Goal: Task Accomplishment & Management: Use online tool/utility

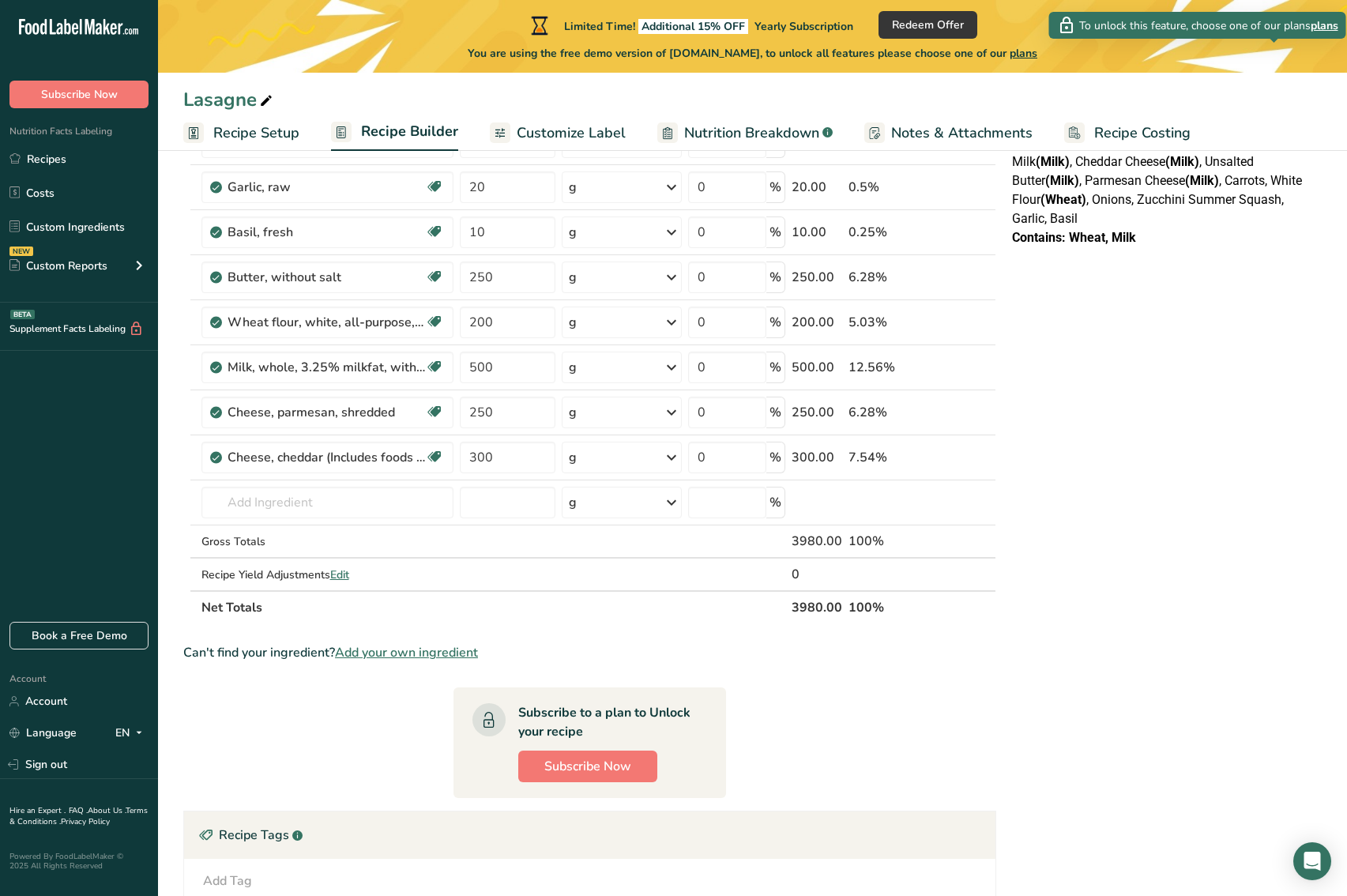
scroll to position [411, 0]
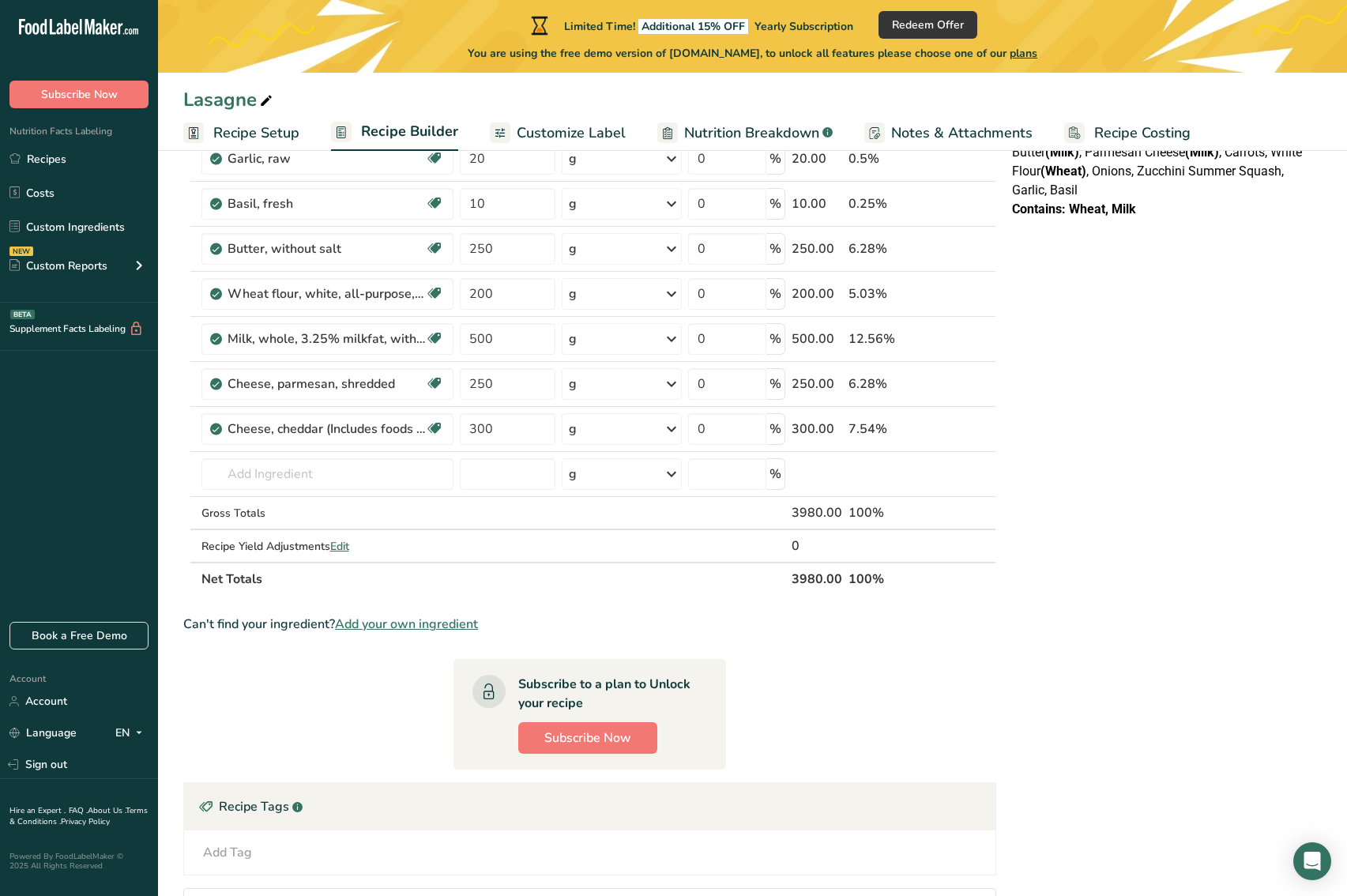
click at [581, 129] on span "Customize Label" at bounding box center [571, 133] width 109 height 22
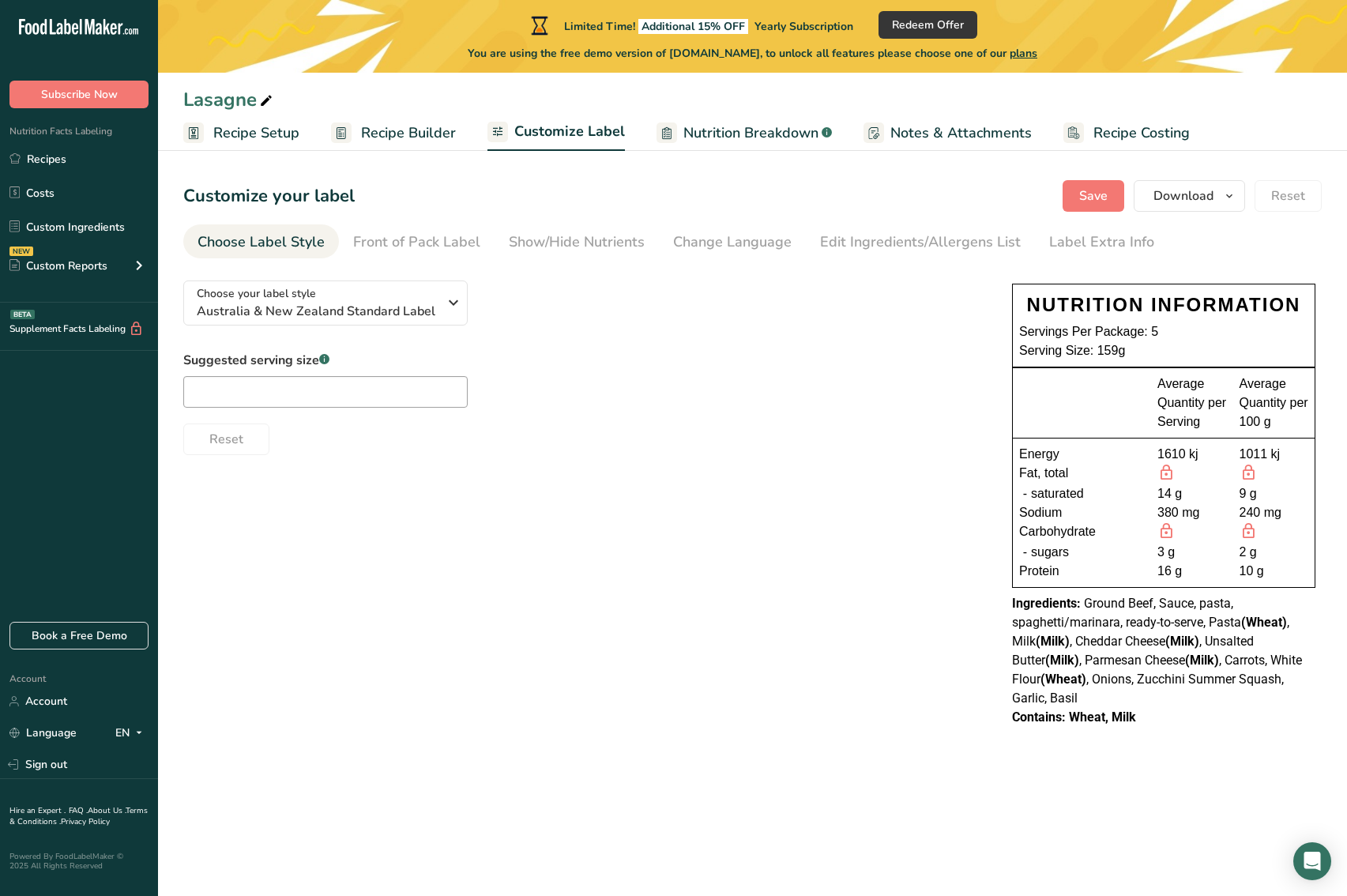
click at [721, 131] on span "Nutrition Breakdown" at bounding box center [750, 133] width 135 height 22
select select "Calories"
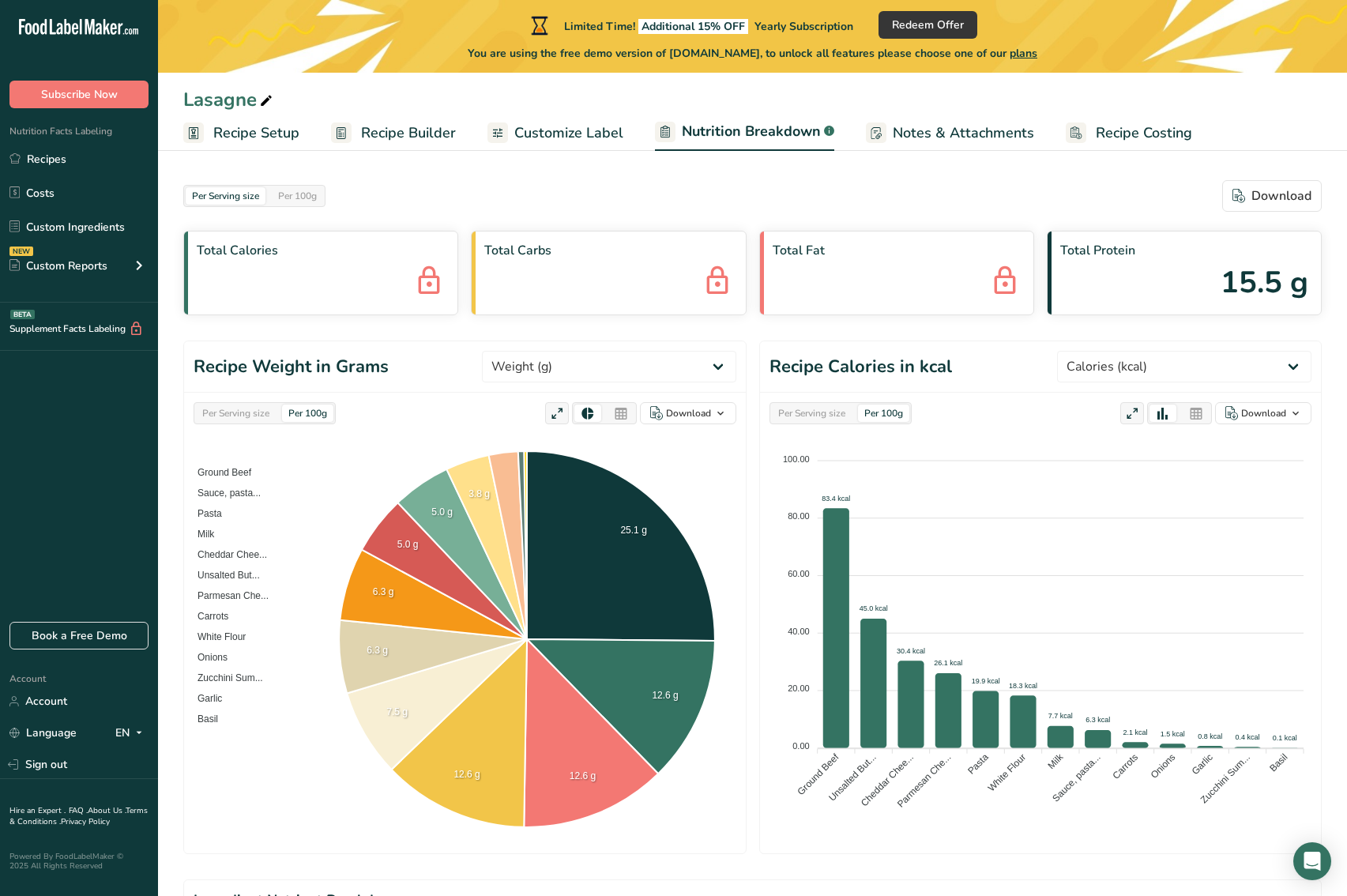
click at [929, 138] on span "Notes & Attachments" at bounding box center [963, 133] width 142 height 22
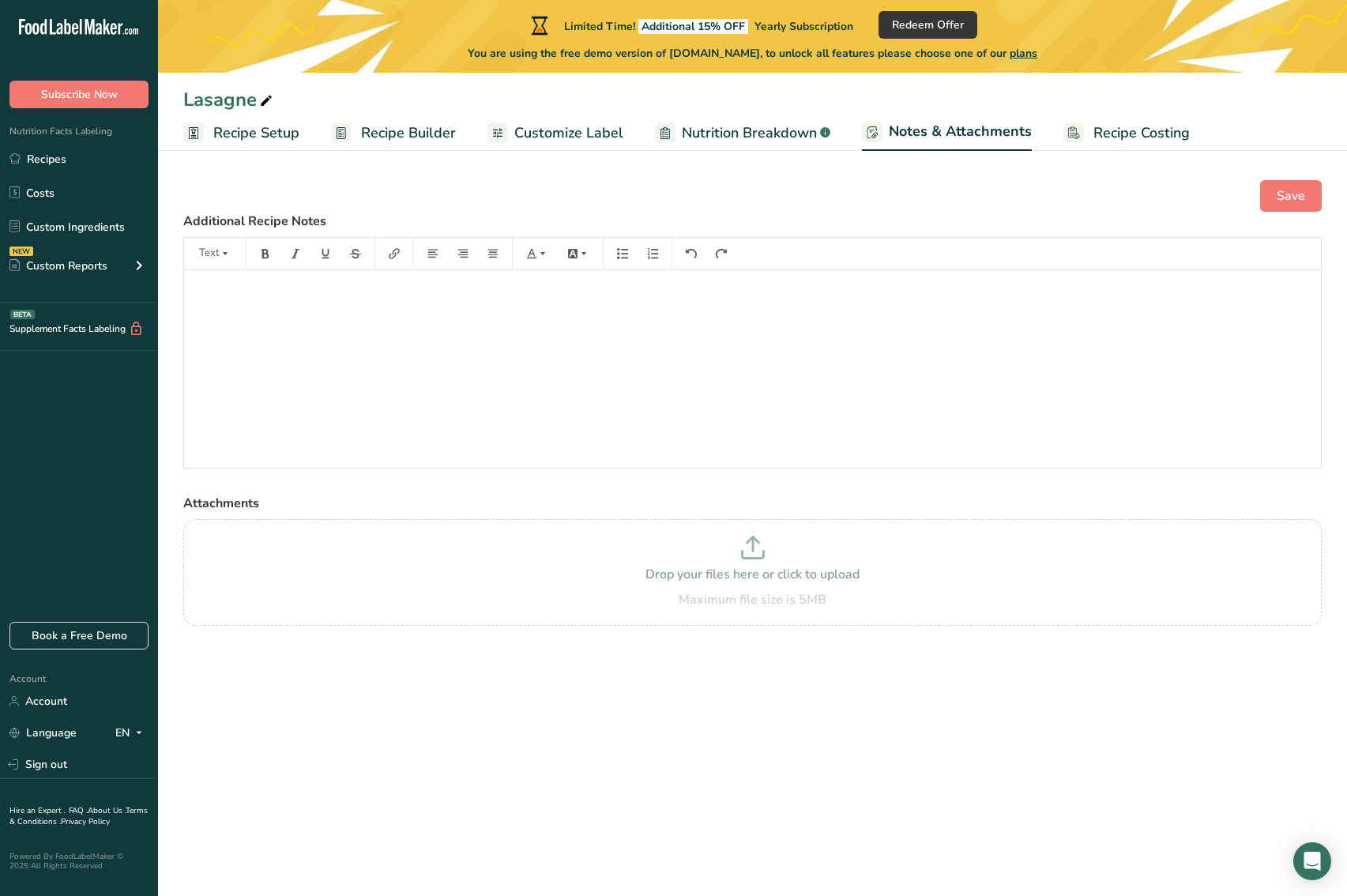
click at [1101, 141] on span "Recipe Costing" at bounding box center [1141, 133] width 96 height 22
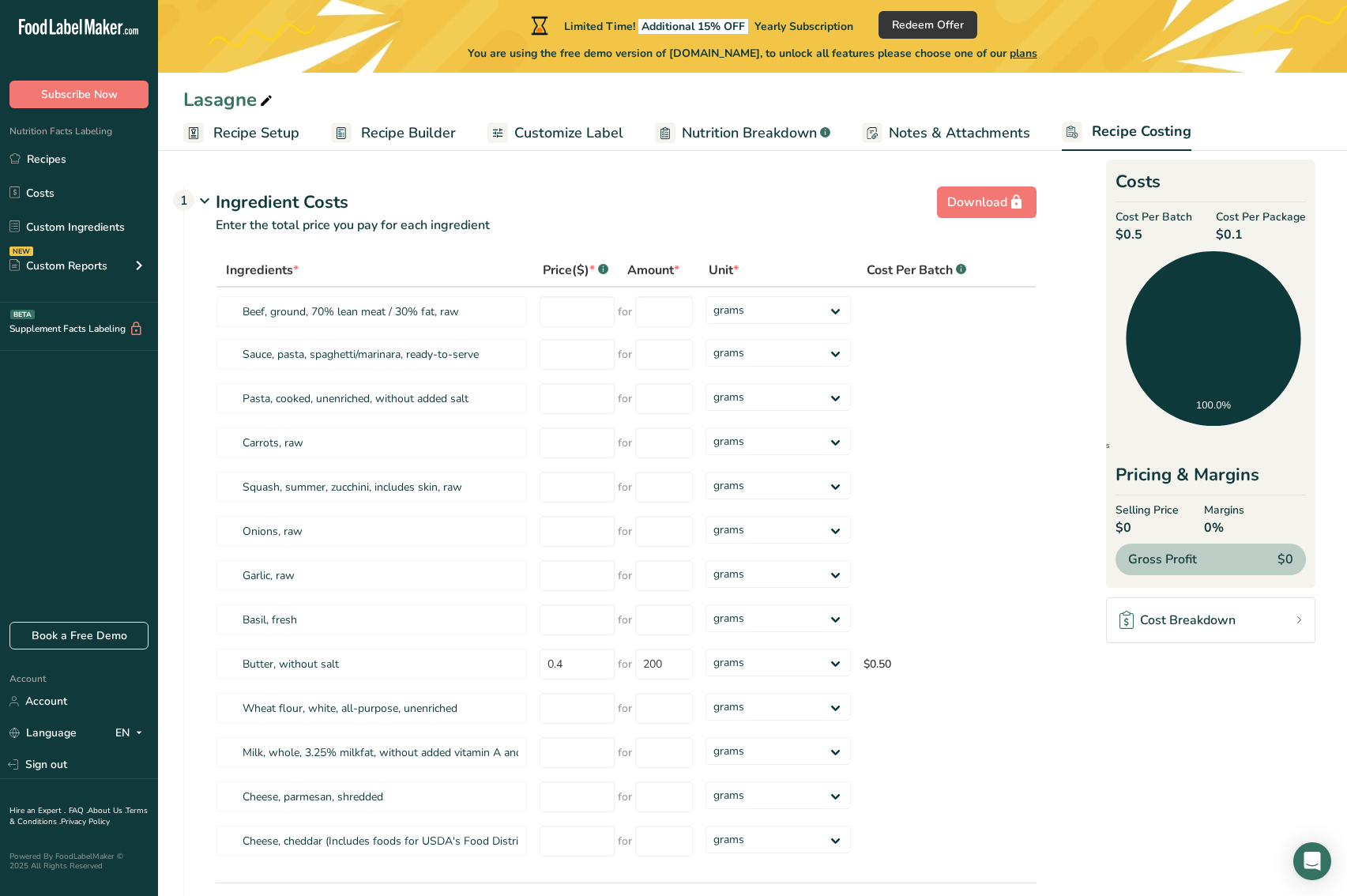
click at [271, 131] on span "Recipe Setup" at bounding box center [256, 133] width 86 height 22
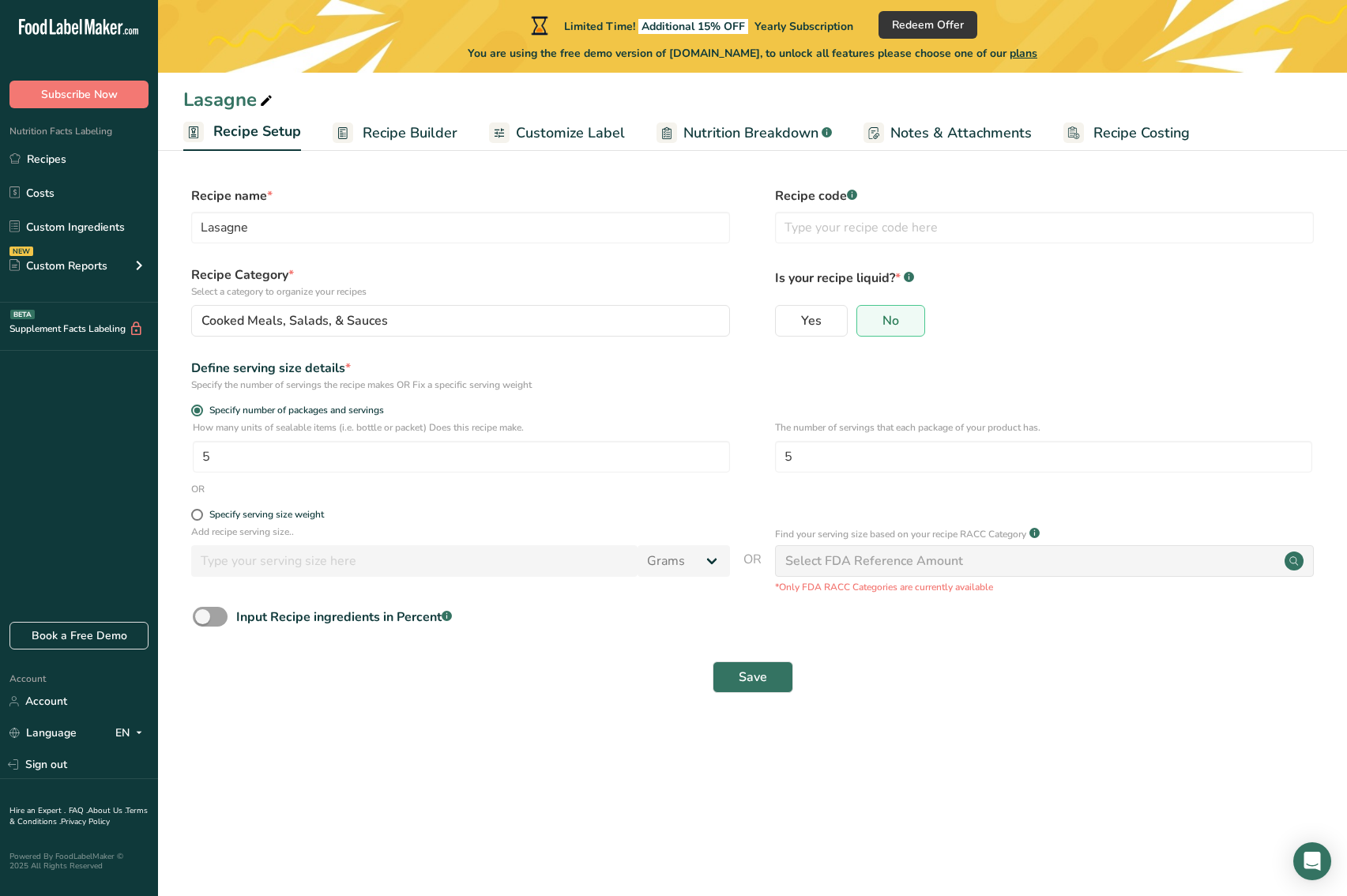
click at [381, 135] on span "Recipe Builder" at bounding box center [410, 133] width 95 height 22
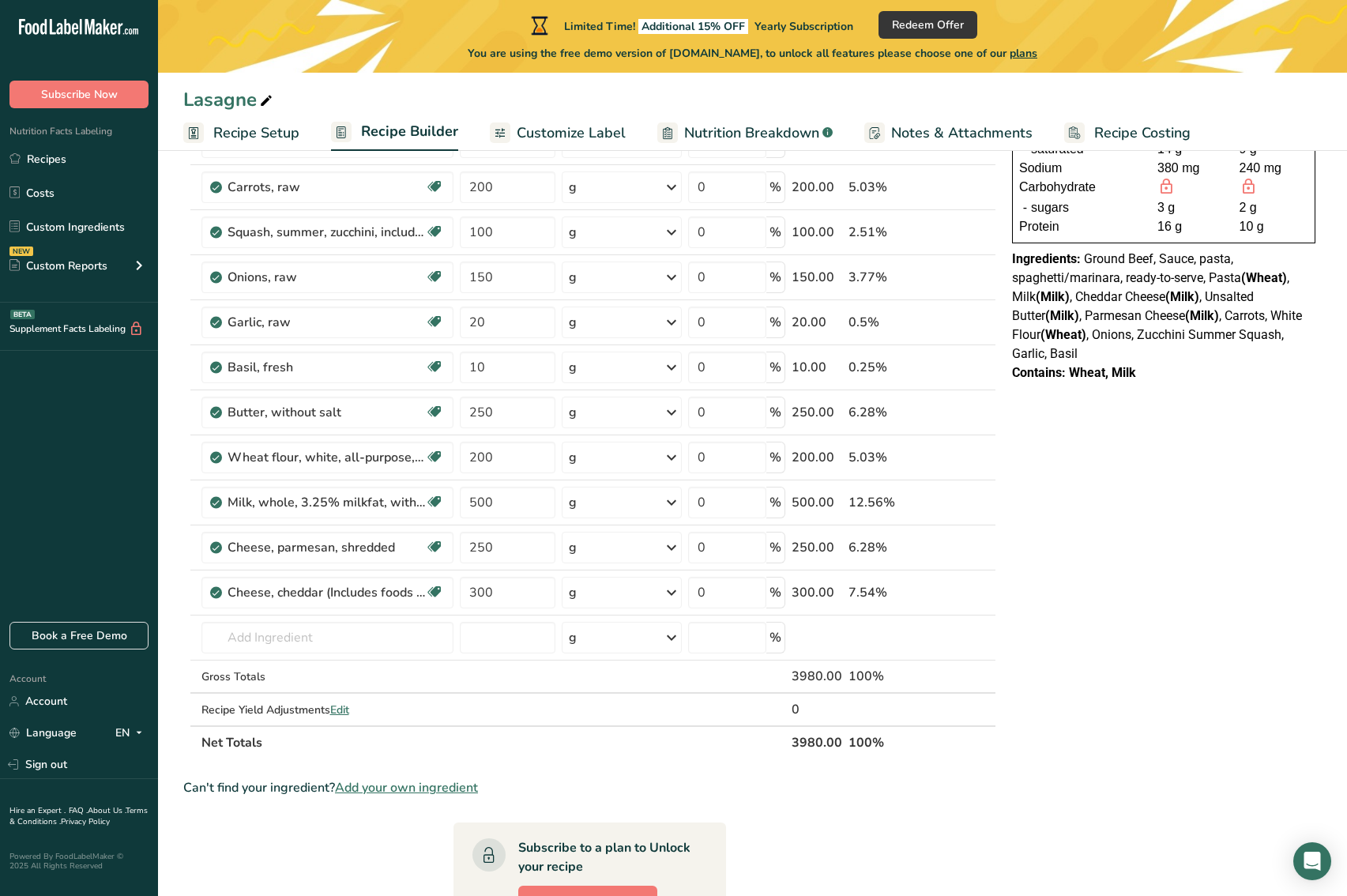
scroll to position [257, 0]
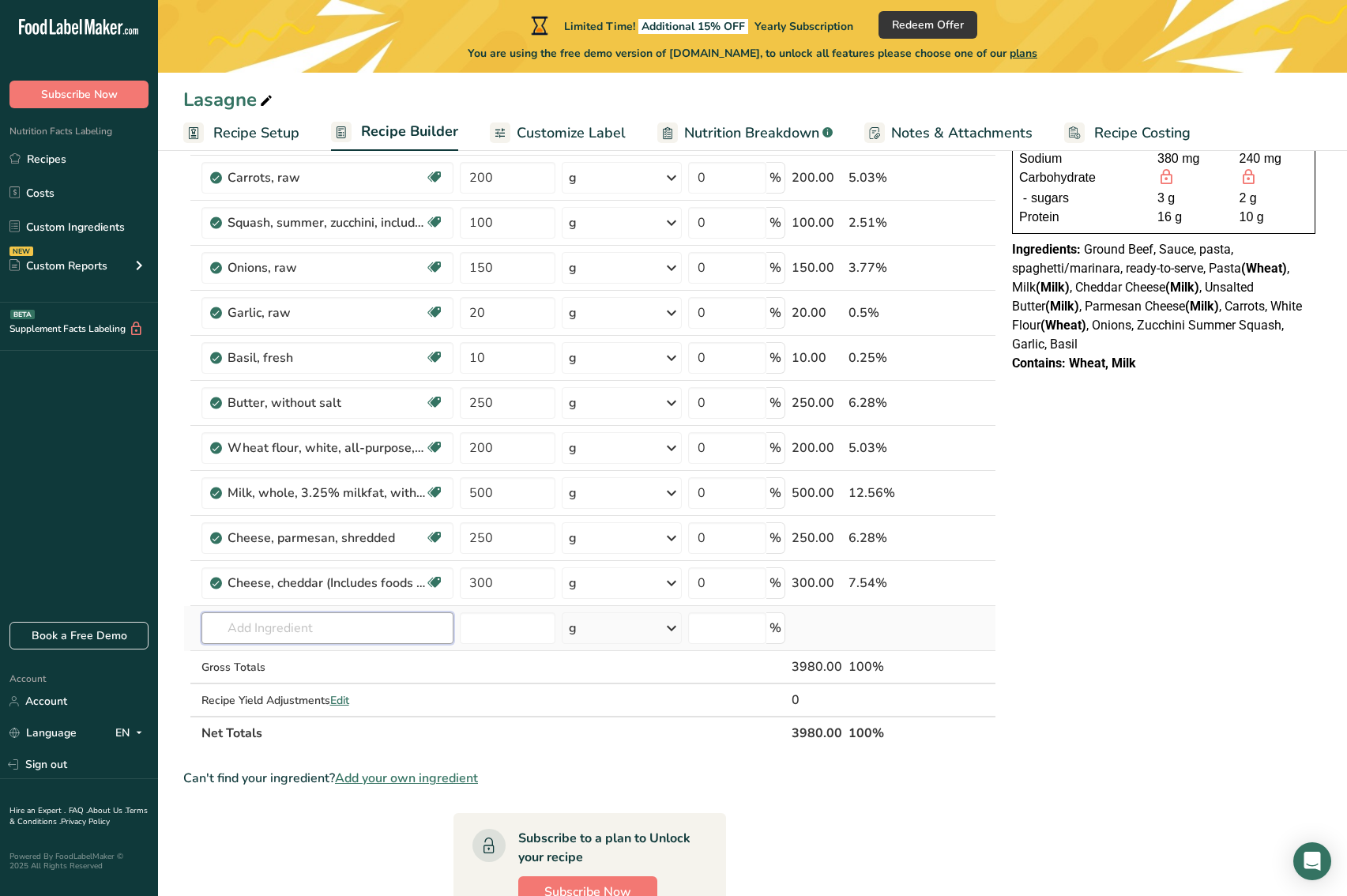
click at [386, 631] on input "text" at bounding box center [327, 628] width 252 height 32
type input "P"
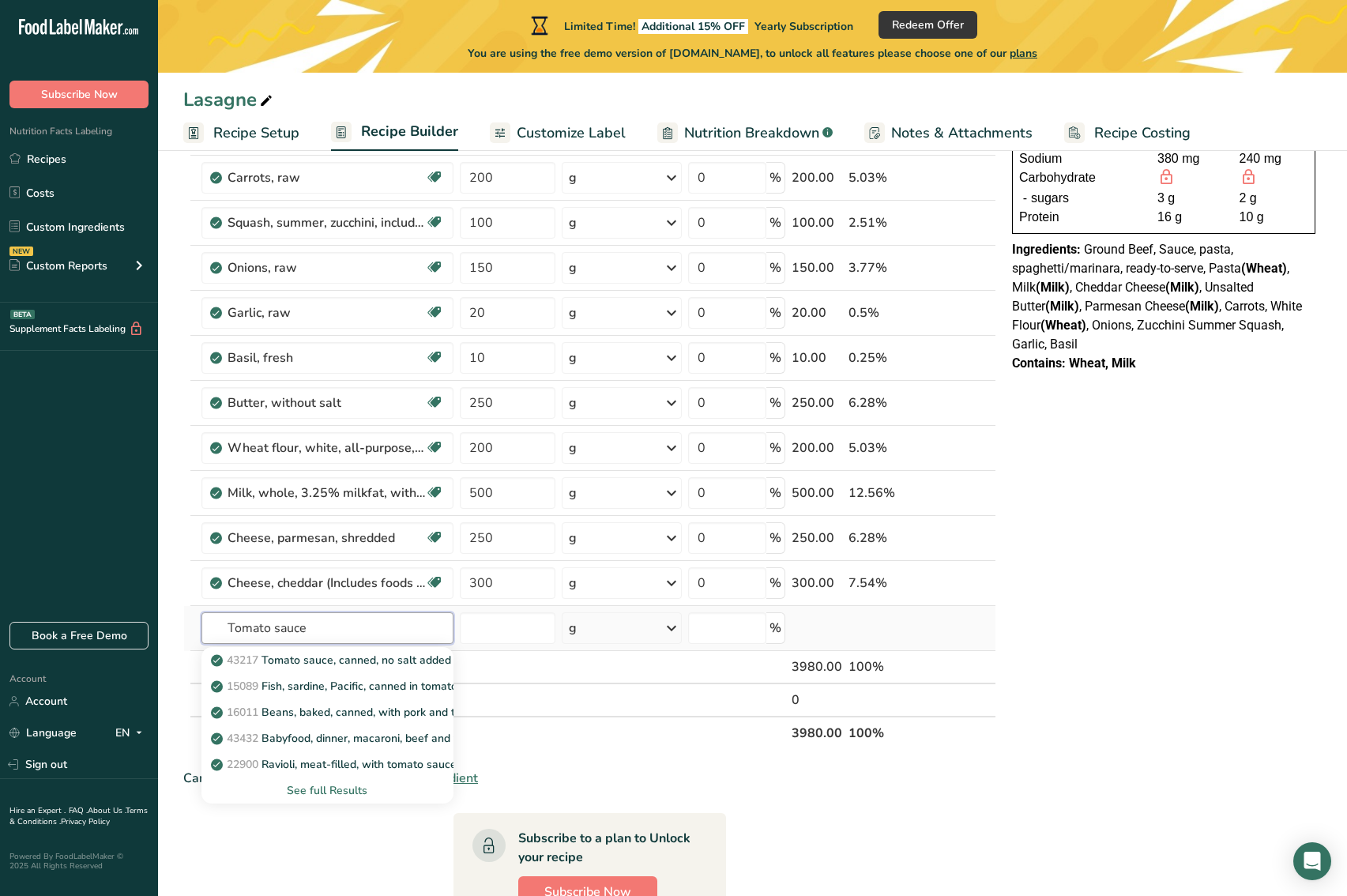
type input "Tomato sauce"
click at [354, 791] on div "See full Results" at bounding box center [327, 790] width 227 height 16
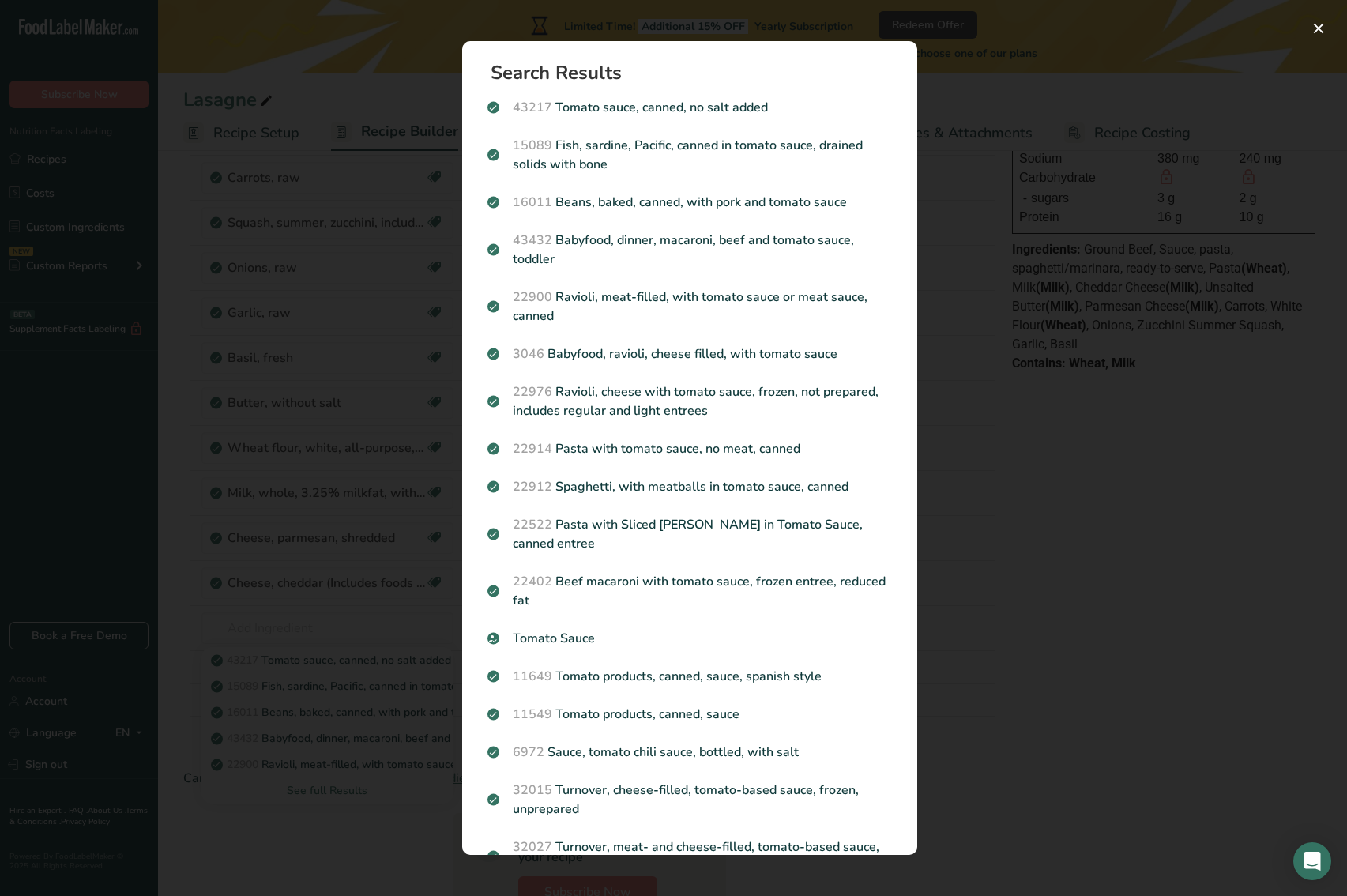
drag, startPoint x: 1092, startPoint y: 492, endPoint x: 1080, endPoint y: 492, distance: 12.0
click at [1092, 491] on div "Search results modal" at bounding box center [673, 448] width 1347 height 896
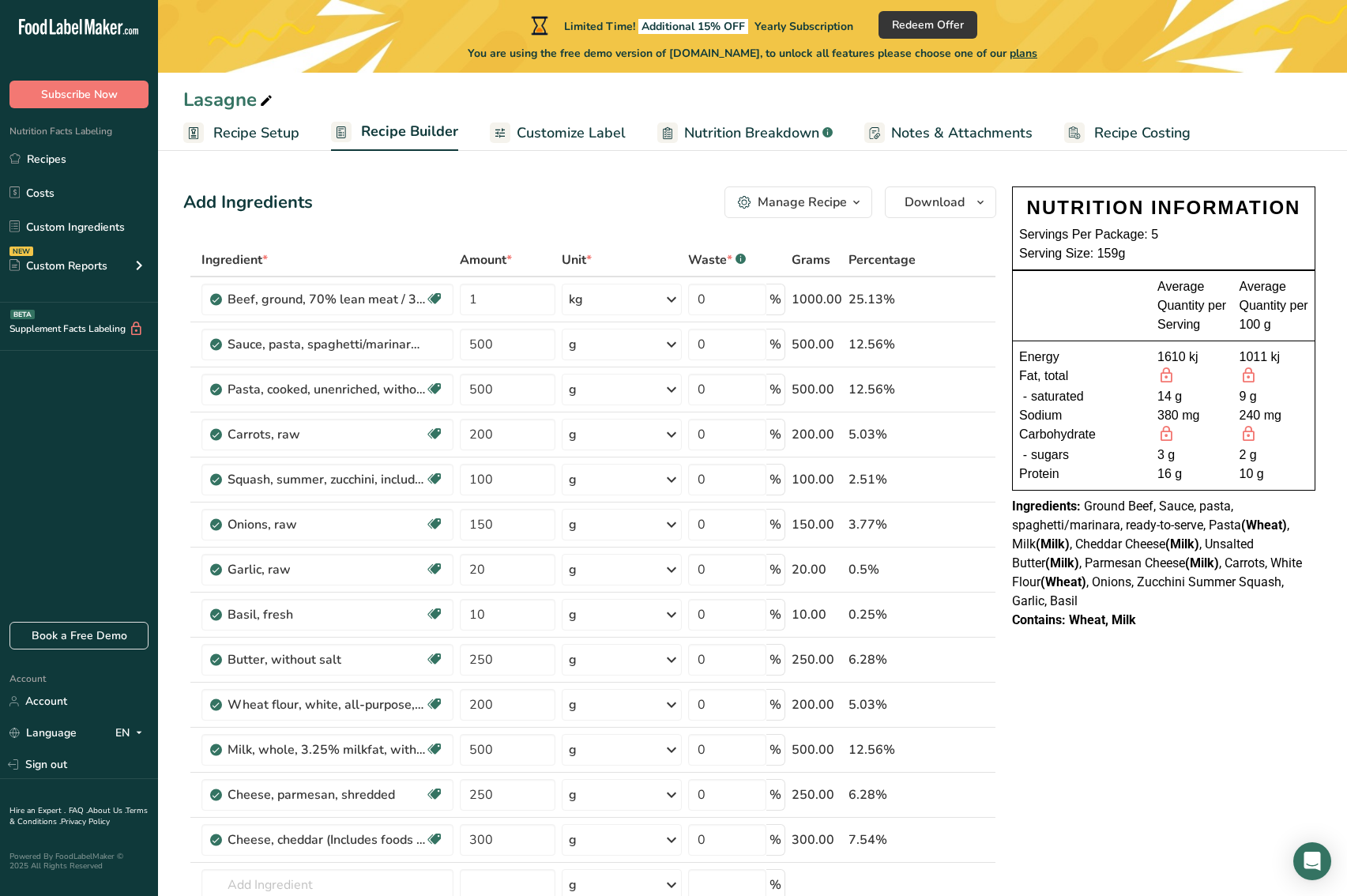
scroll to position [0, 0]
